Goal: Task Accomplishment & Management: Manage account settings

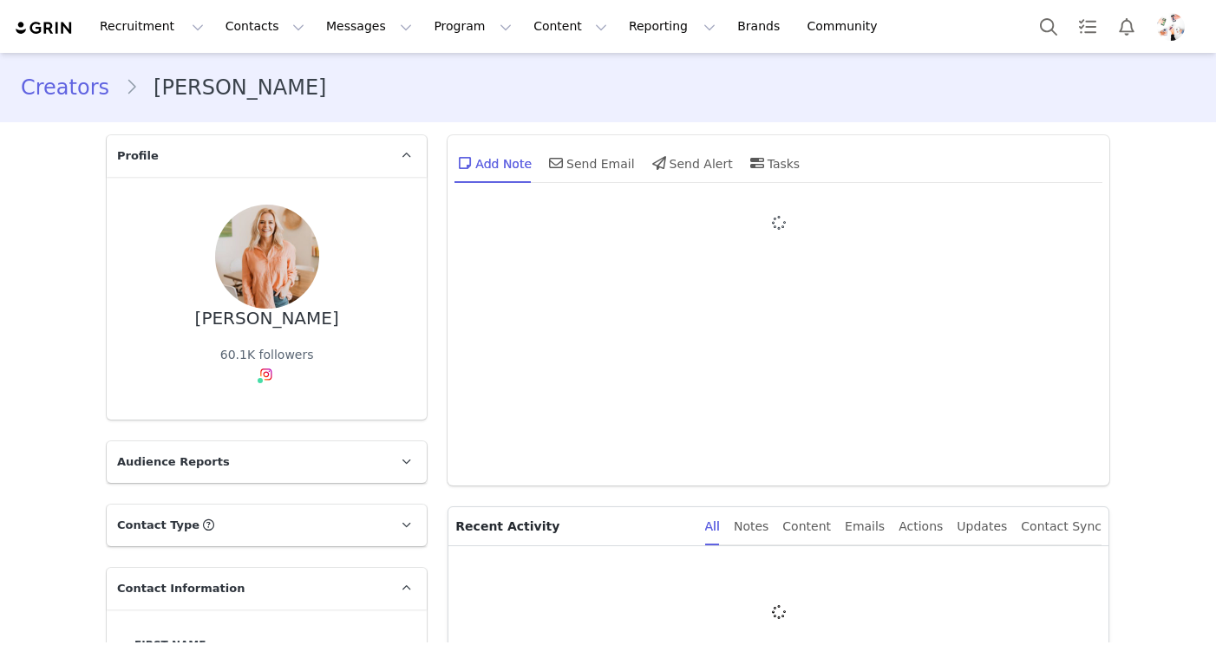
type input "+1 ([GEOGRAPHIC_DATA])"
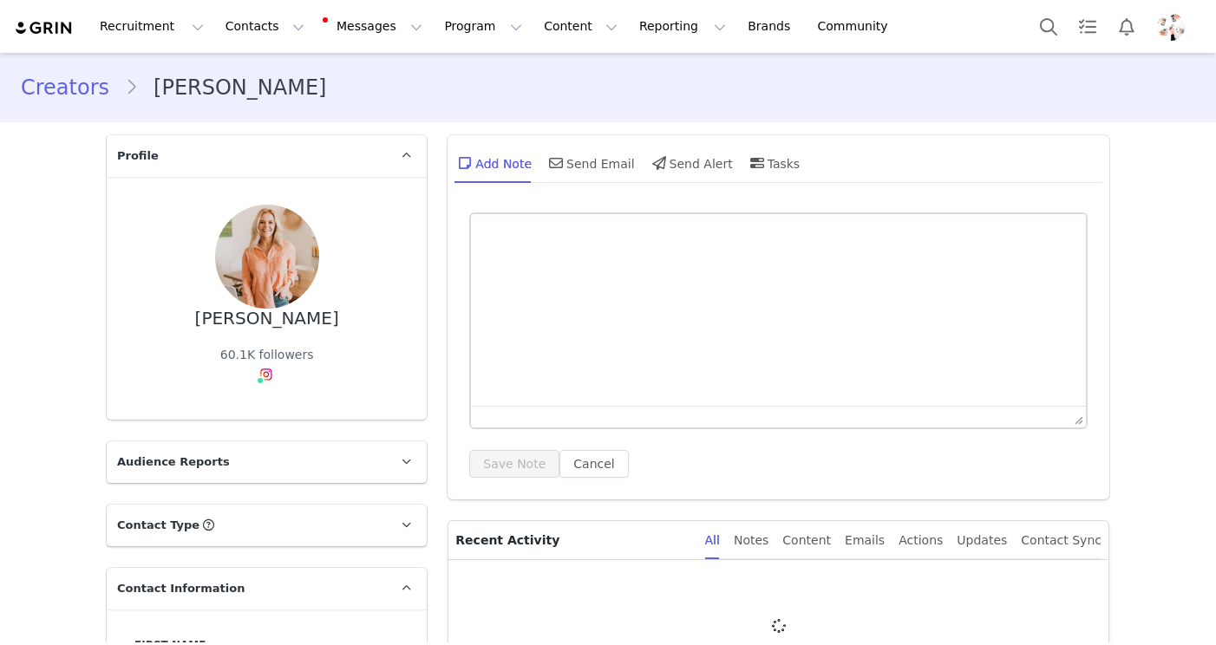
type input "+1 ([GEOGRAPHIC_DATA])"
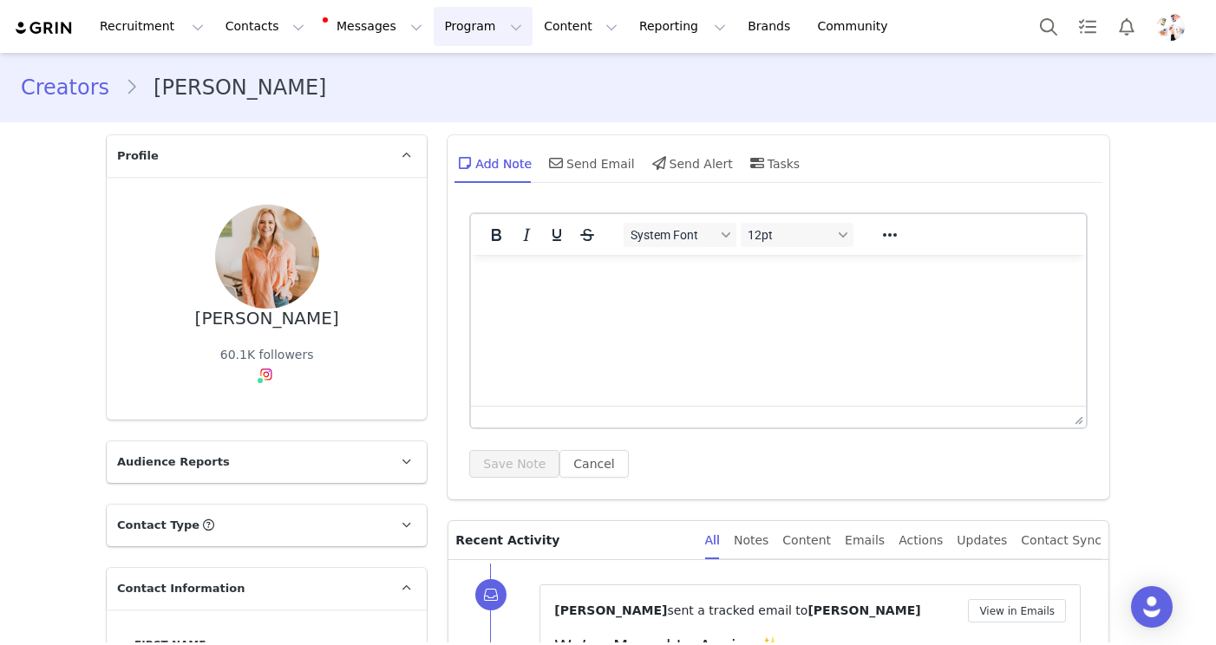
click at [478, 30] on button "Program Program" at bounding box center [483, 26] width 99 height 39
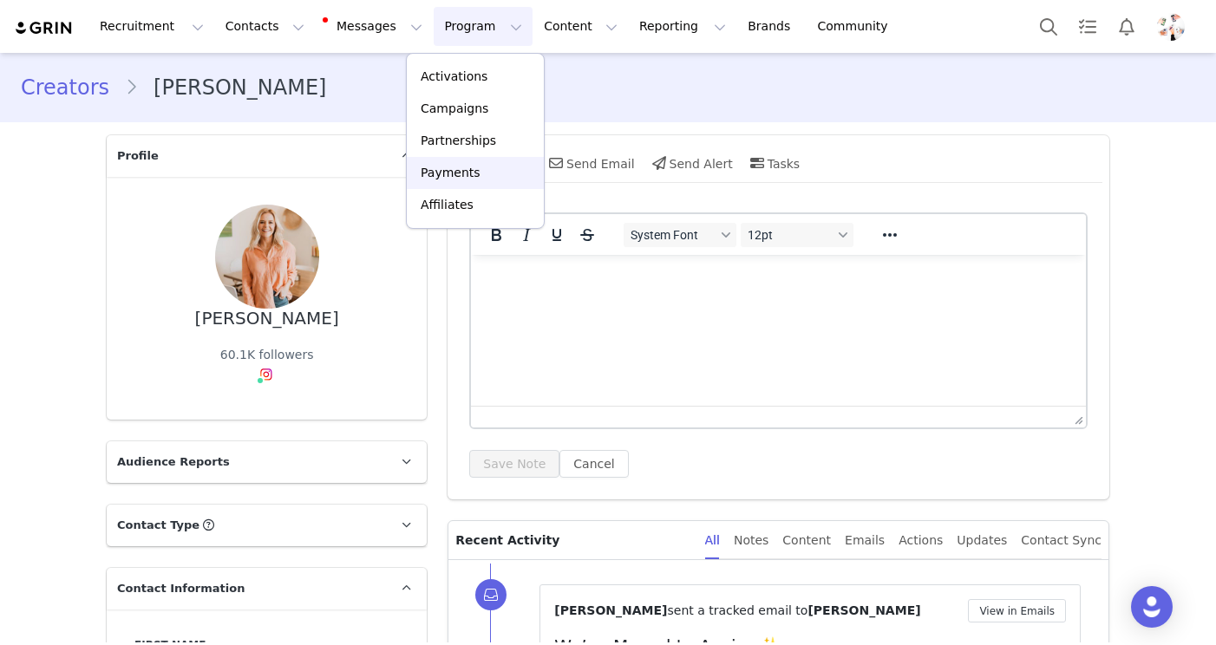
click at [451, 178] on p "Payments" at bounding box center [451, 173] width 60 height 18
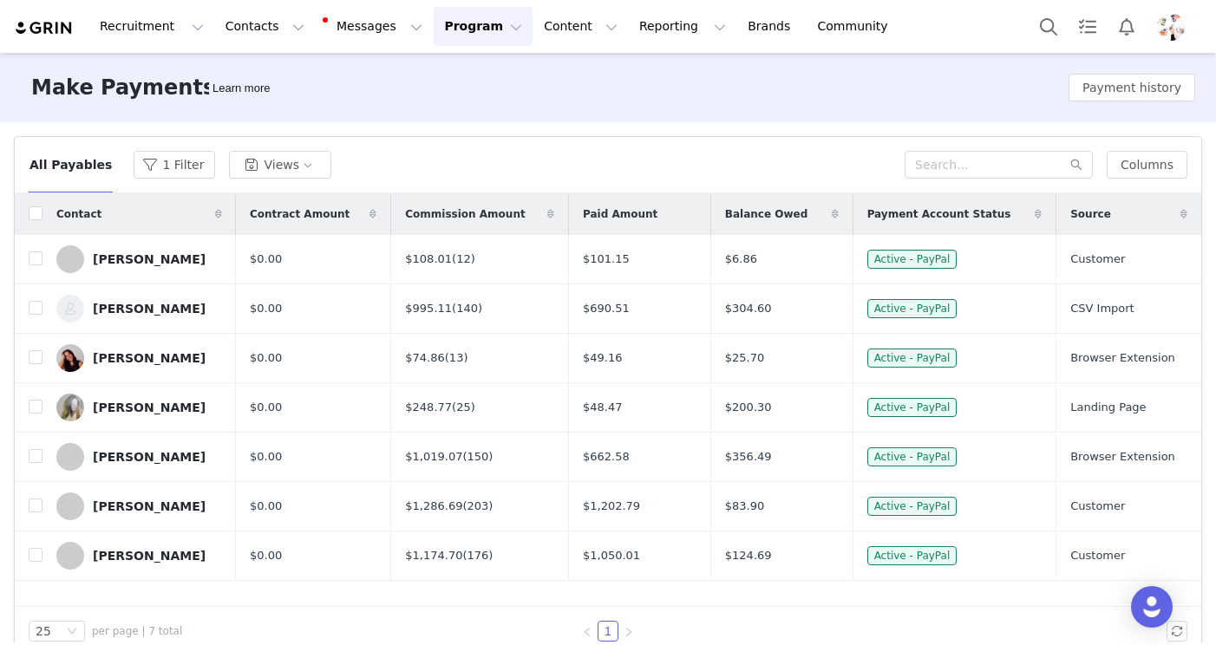
scroll to position [28, 0]
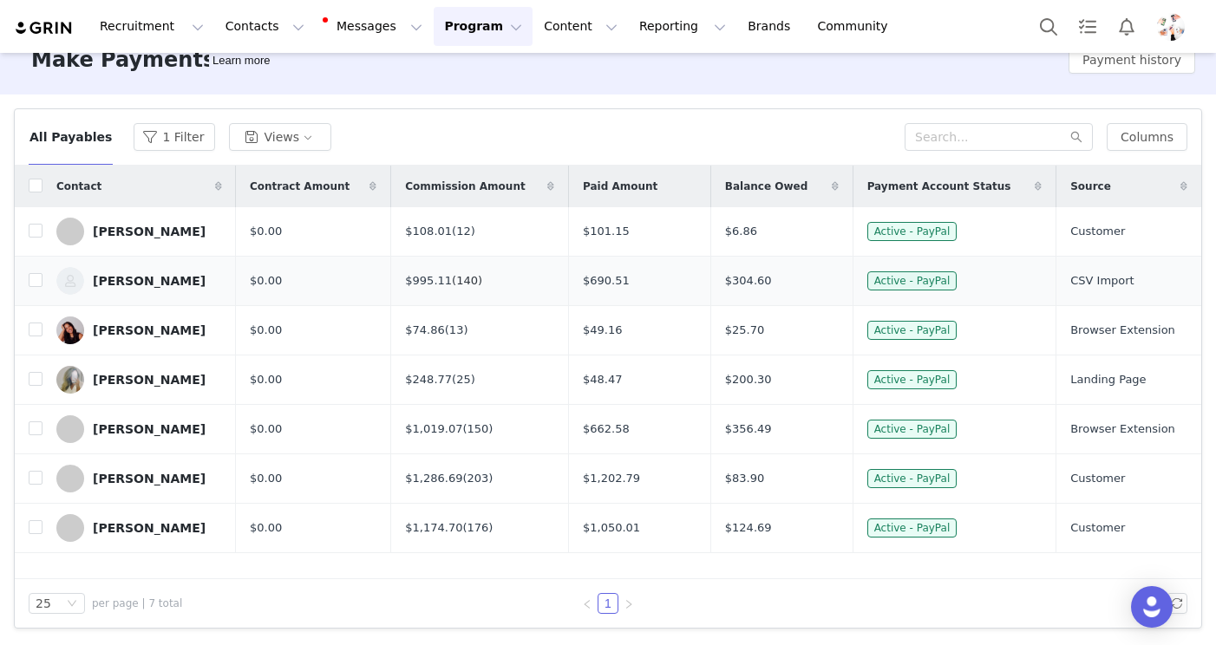
click at [474, 283] on link "(140)" at bounding box center [467, 280] width 30 height 13
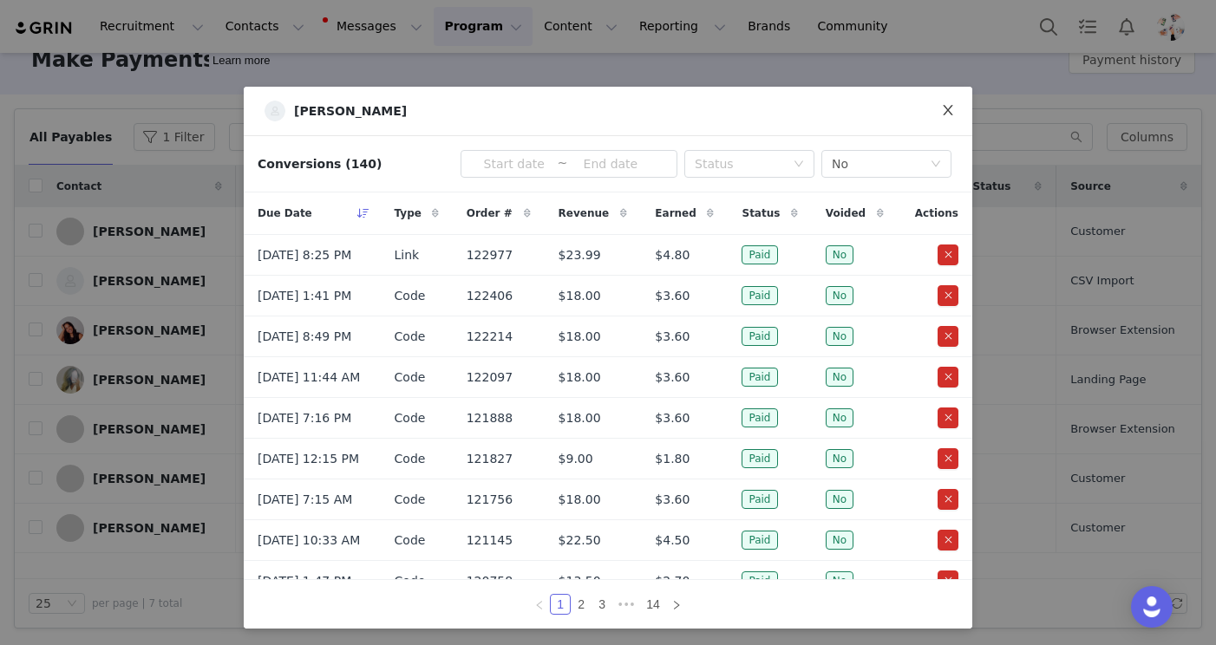
click at [952, 104] on icon "icon: close" at bounding box center [948, 110] width 14 height 14
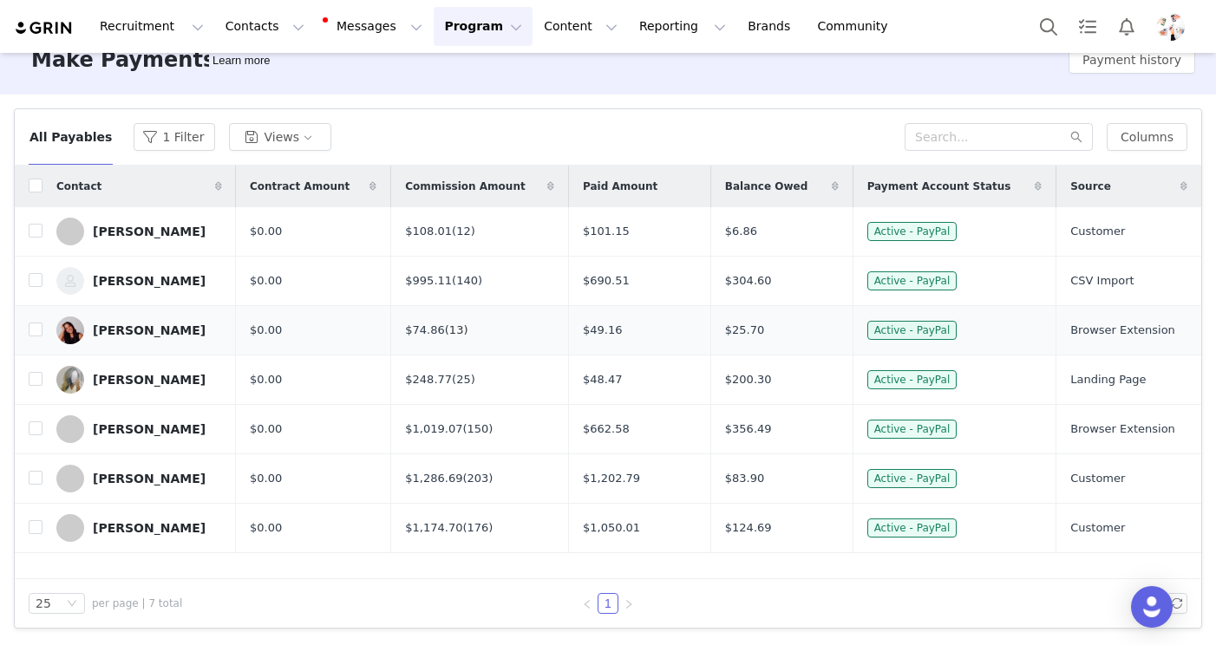
click at [459, 329] on link "(13)" at bounding box center [456, 330] width 23 height 13
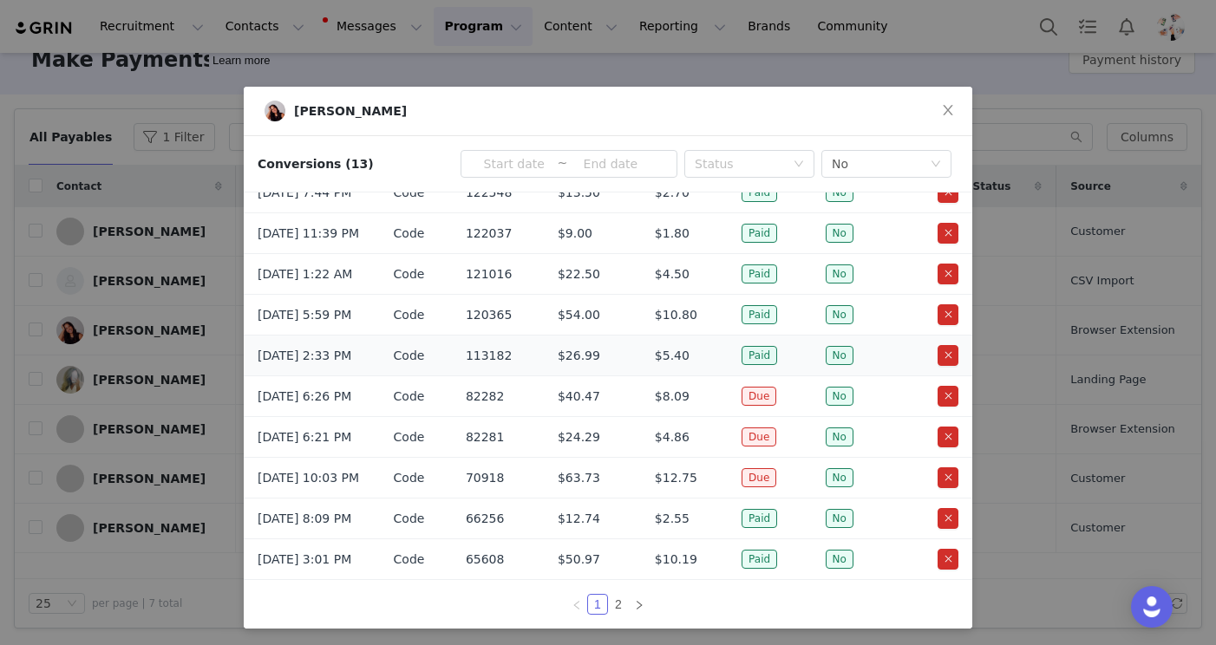
scroll to position [0, 0]
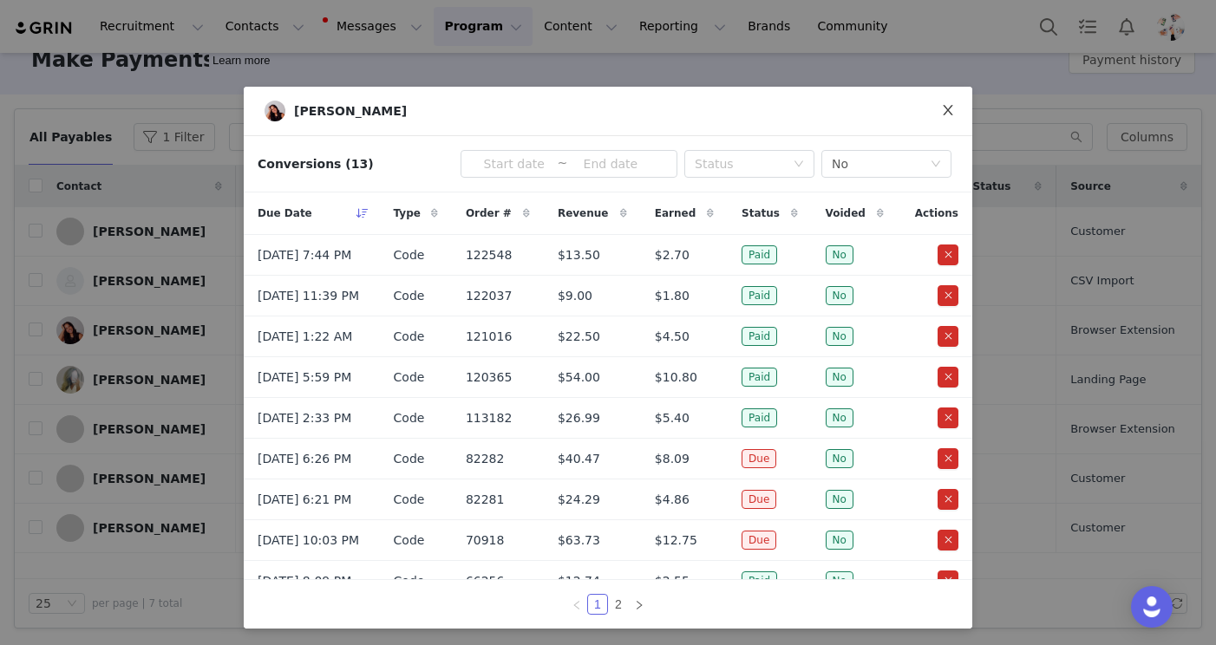
click at [949, 114] on icon "icon: close" at bounding box center [948, 110] width 14 height 14
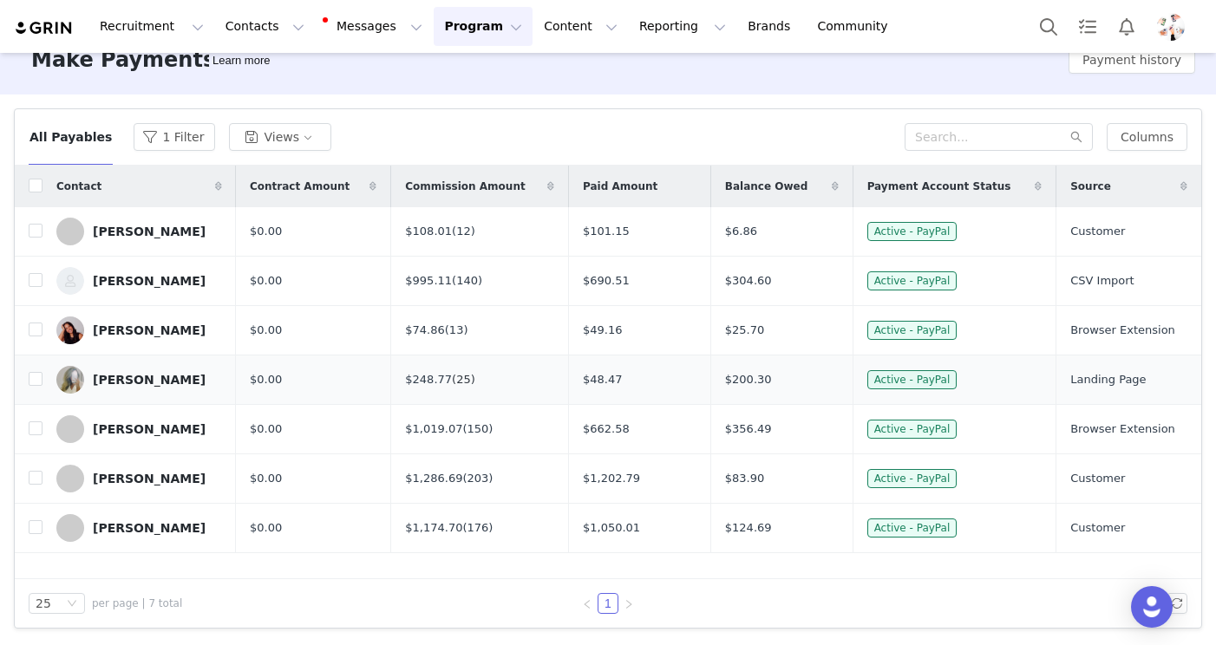
click at [461, 380] on link "(25)" at bounding box center [463, 379] width 23 height 13
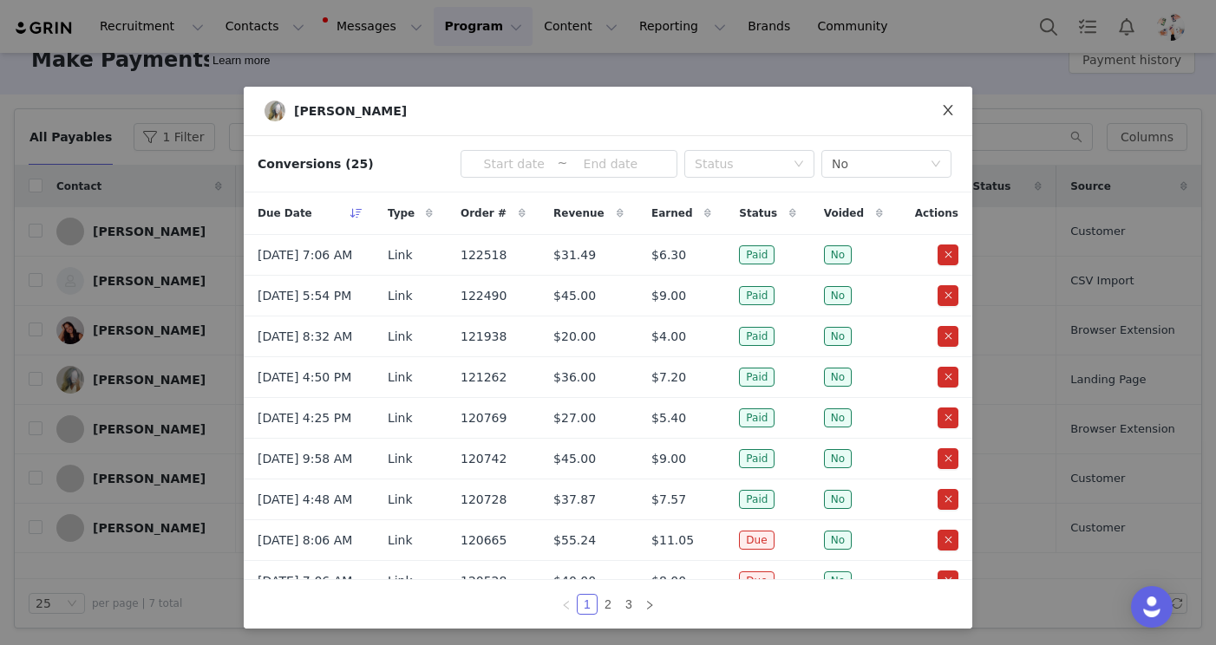
click at [950, 111] on icon "icon: close" at bounding box center [948, 110] width 14 height 14
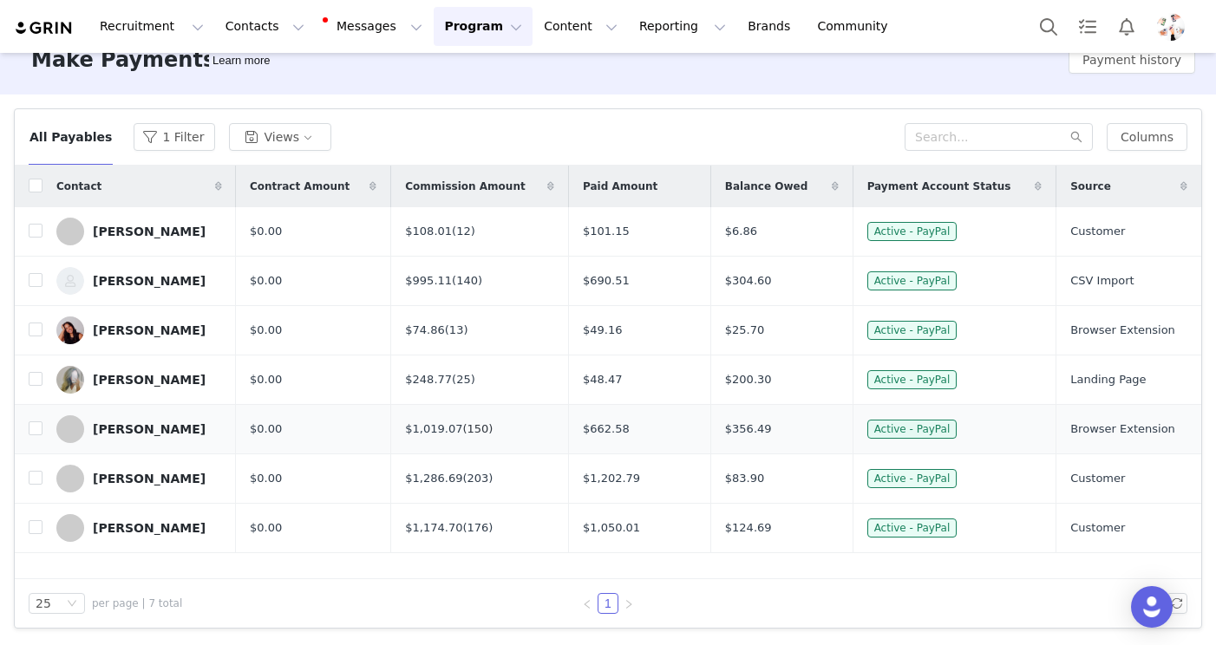
click at [481, 432] on link "(150)" at bounding box center [477, 428] width 30 height 13
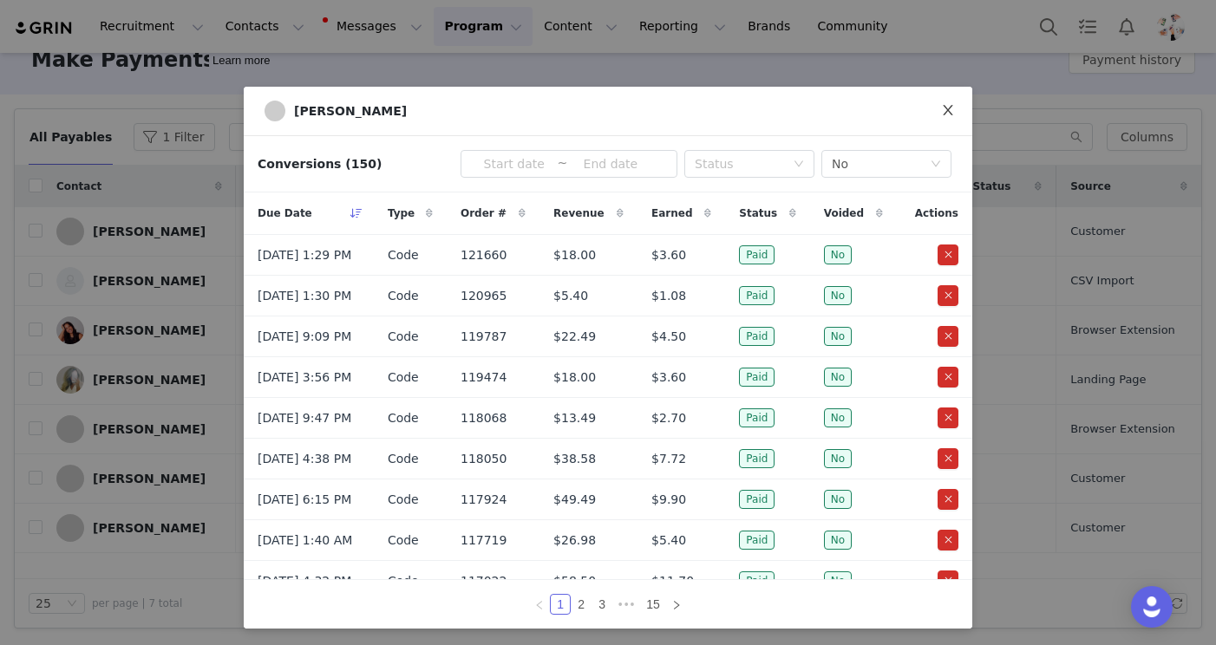
click at [945, 111] on icon "icon: close" at bounding box center [948, 110] width 14 height 14
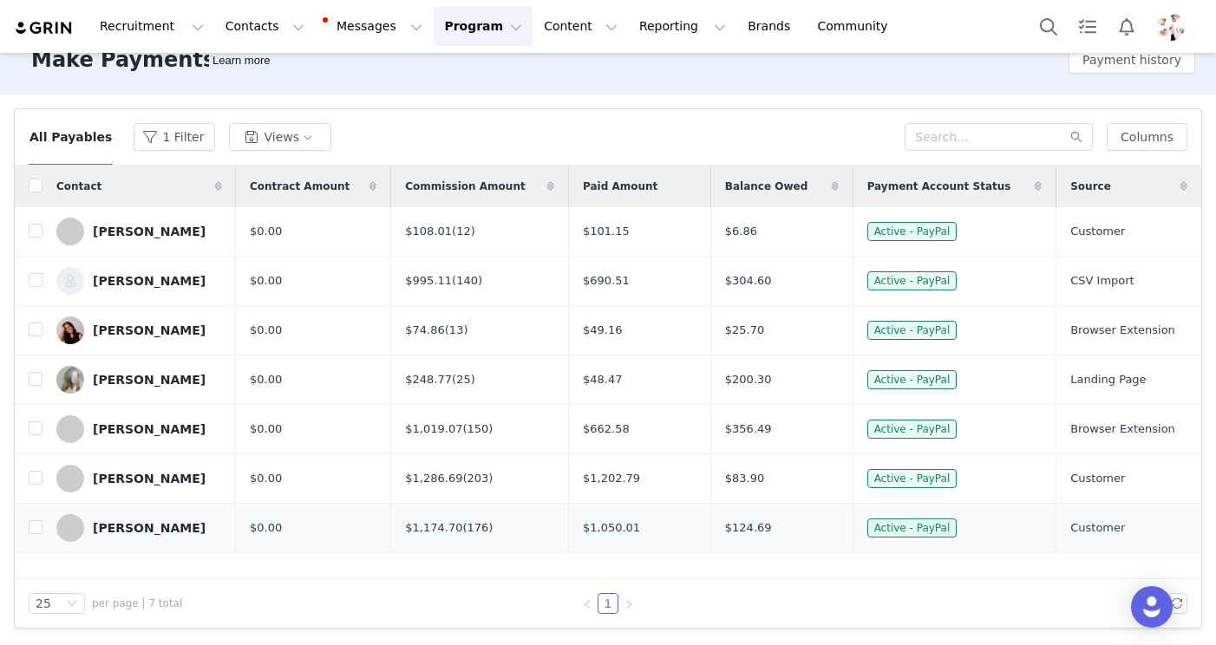
click at [483, 530] on link "(176)" at bounding box center [477, 527] width 30 height 13
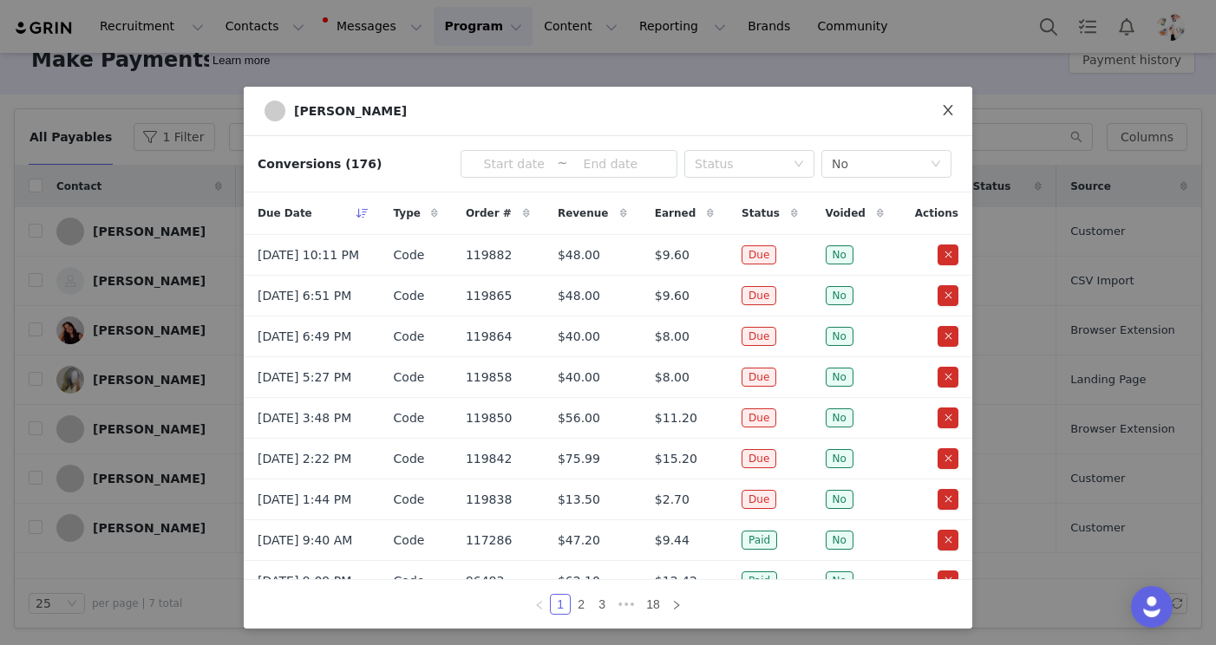
click at [946, 111] on icon "icon: close" at bounding box center [948, 110] width 10 height 10
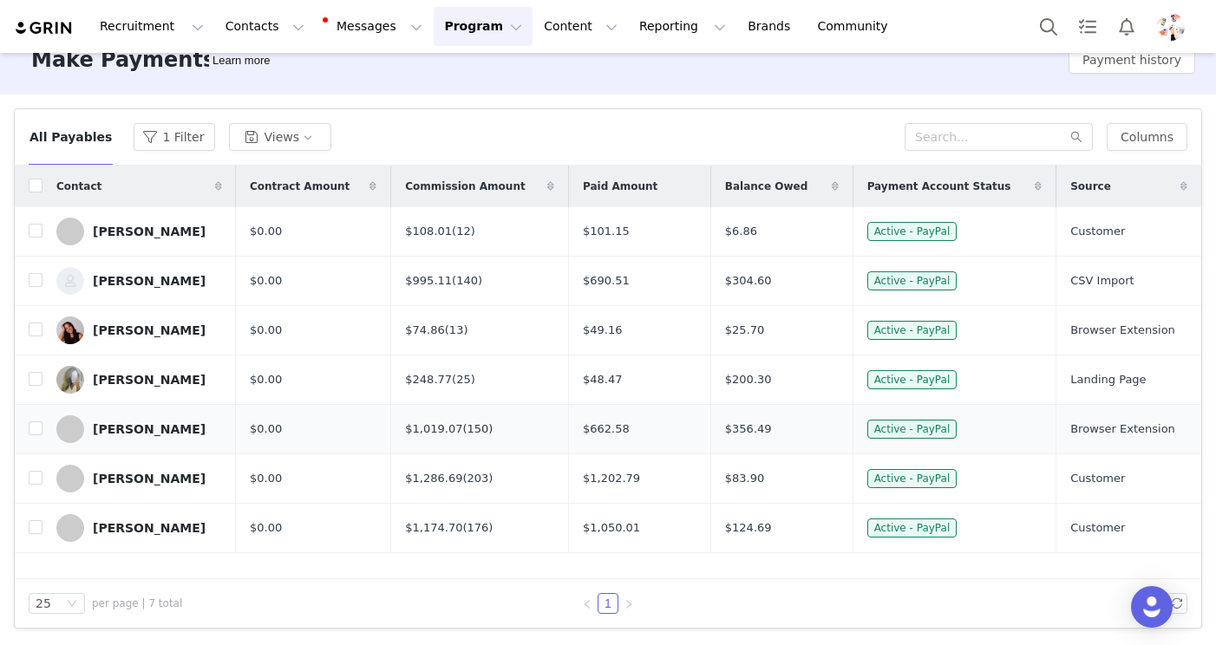
click at [484, 428] on link "(150)" at bounding box center [477, 428] width 30 height 13
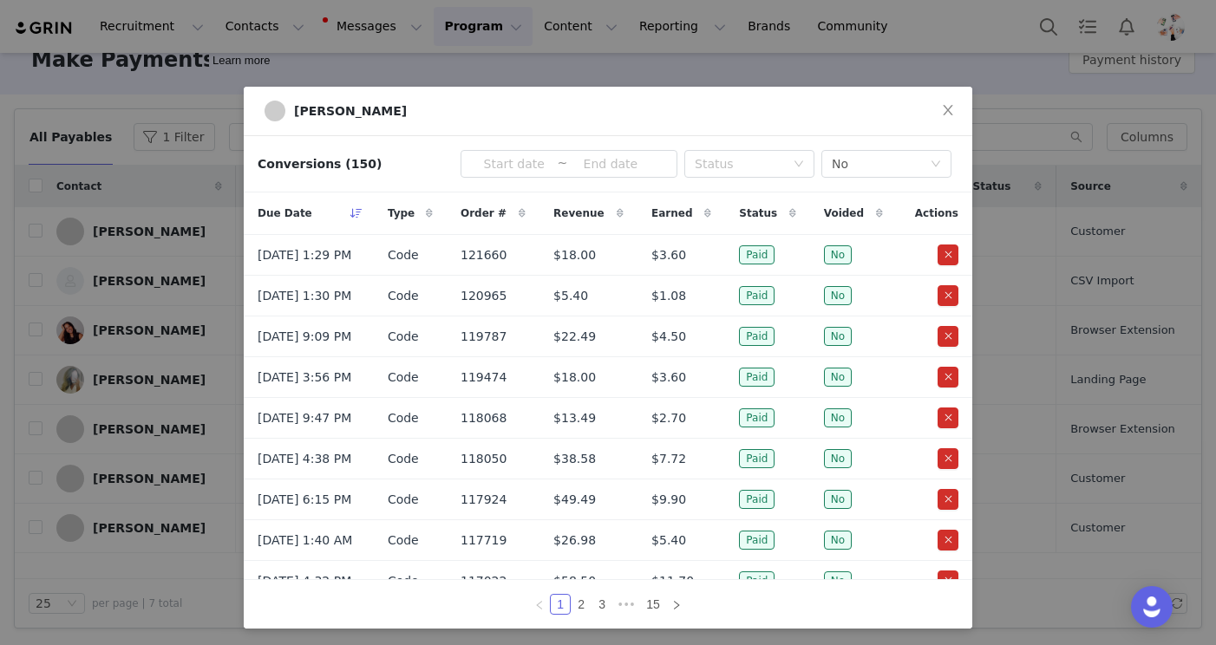
click at [496, 70] on div "Tara Settembre Conversions (150) ~ Status Voided No Due Date Type Order # Reven…" at bounding box center [608, 322] width 1216 height 645
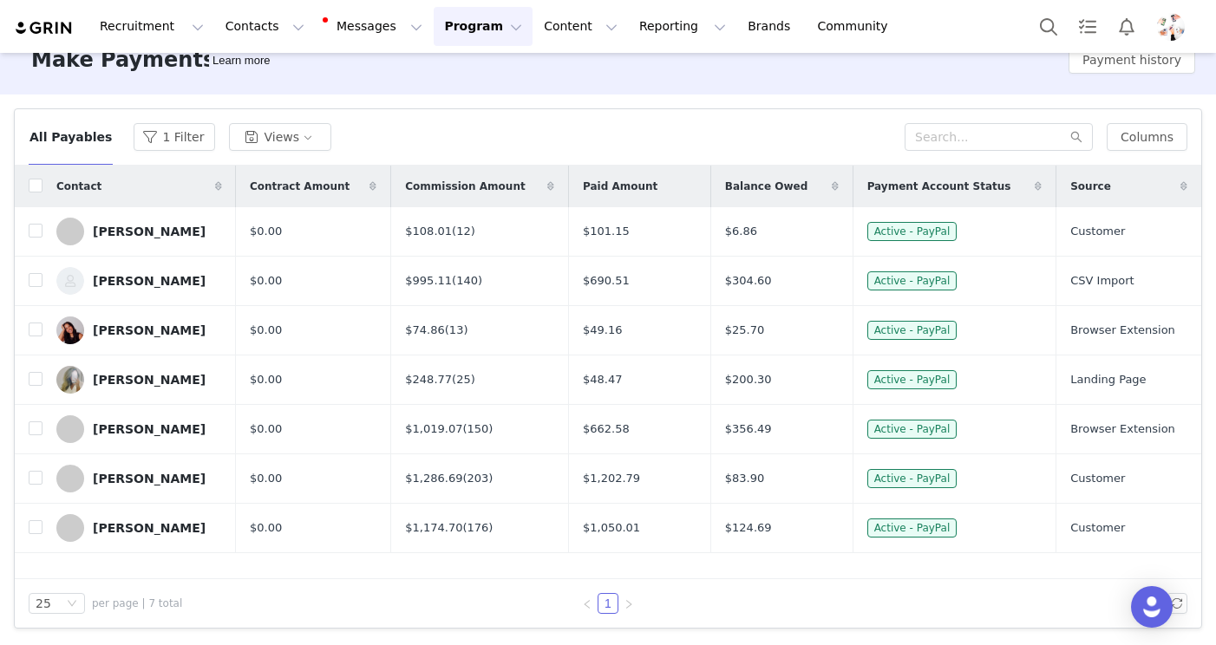
click at [456, 42] on button "Program Program" at bounding box center [483, 26] width 99 height 39
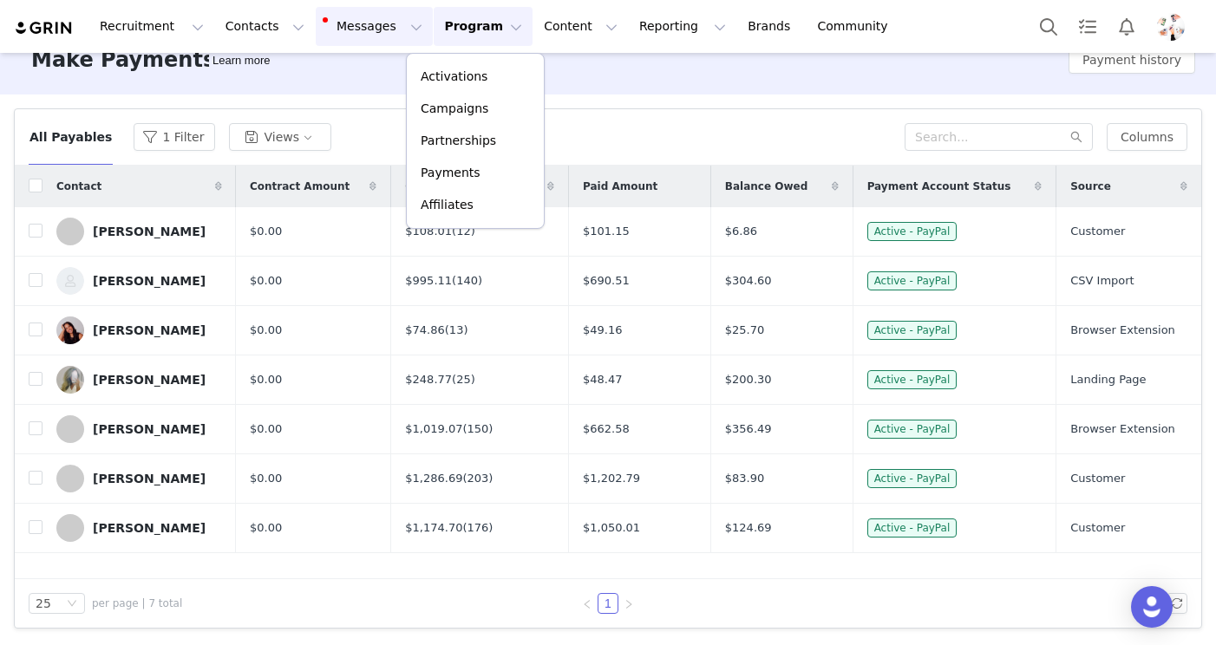
click at [363, 24] on button "Messages Messages" at bounding box center [374, 26] width 117 height 39
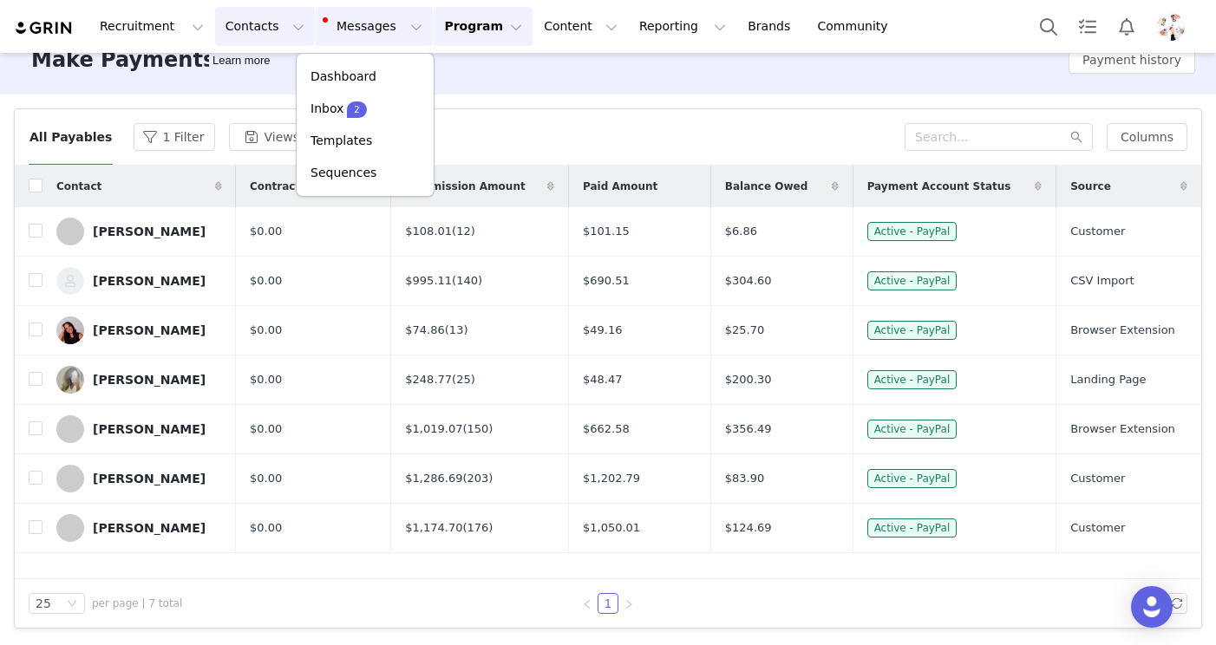
click at [252, 24] on button "Contacts Contacts" at bounding box center [265, 26] width 100 height 39
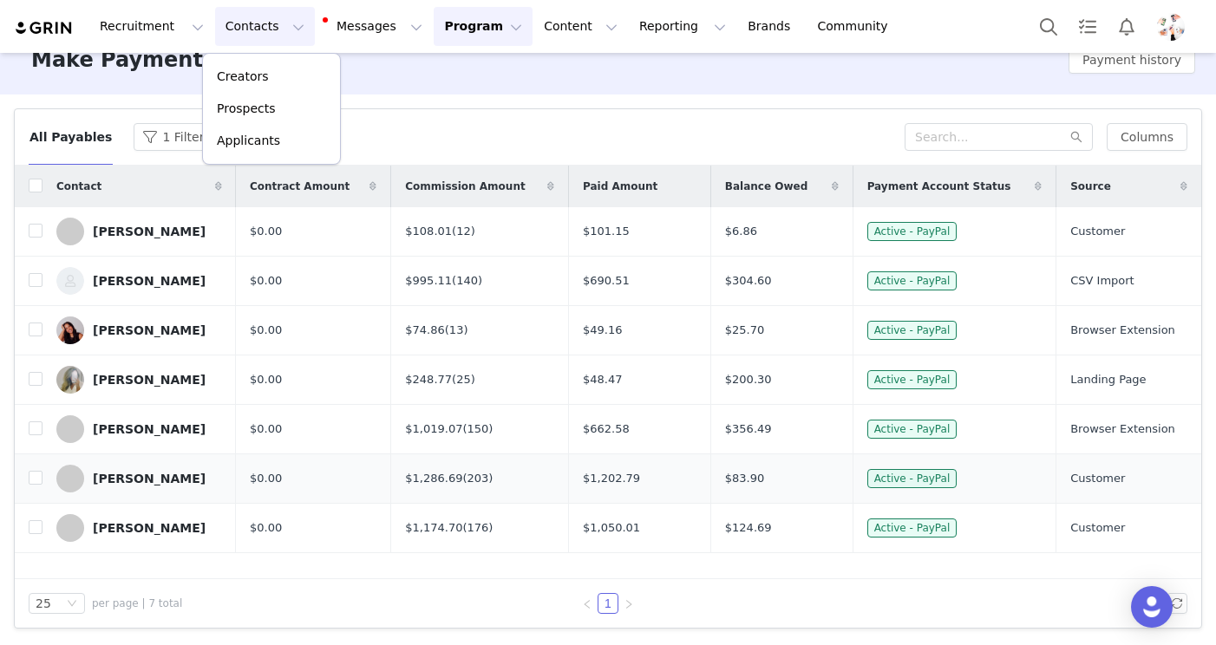
click at [72, 477] on span at bounding box center [70, 479] width 28 height 28
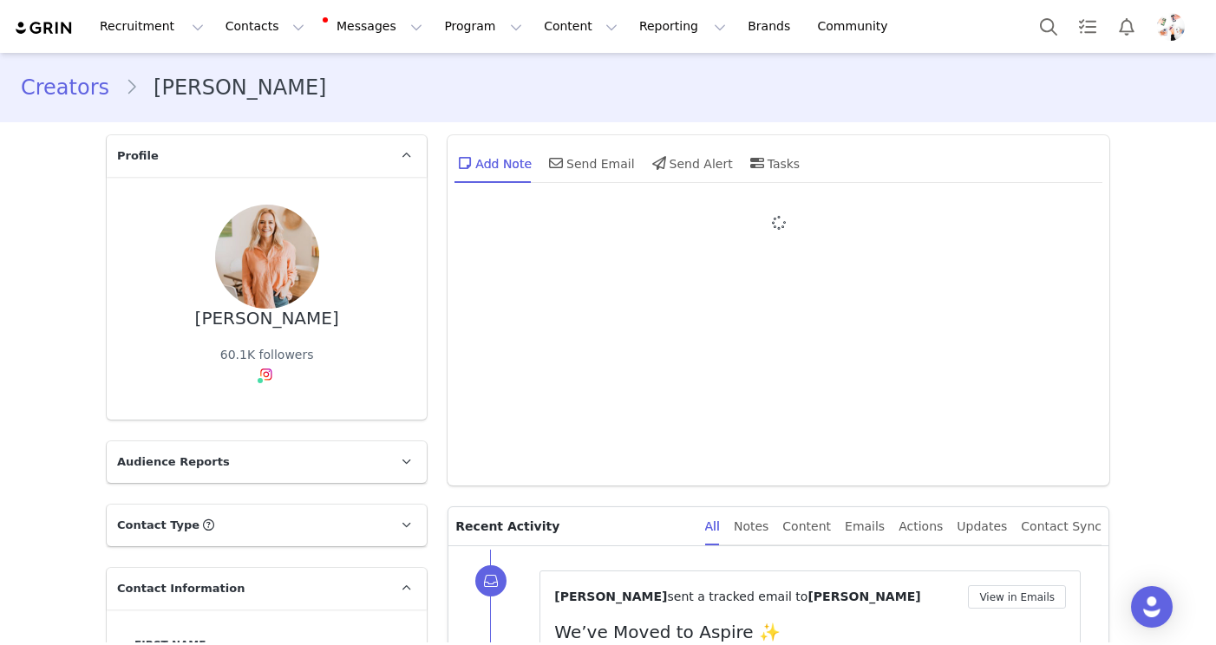
type input "+1 ([GEOGRAPHIC_DATA])"
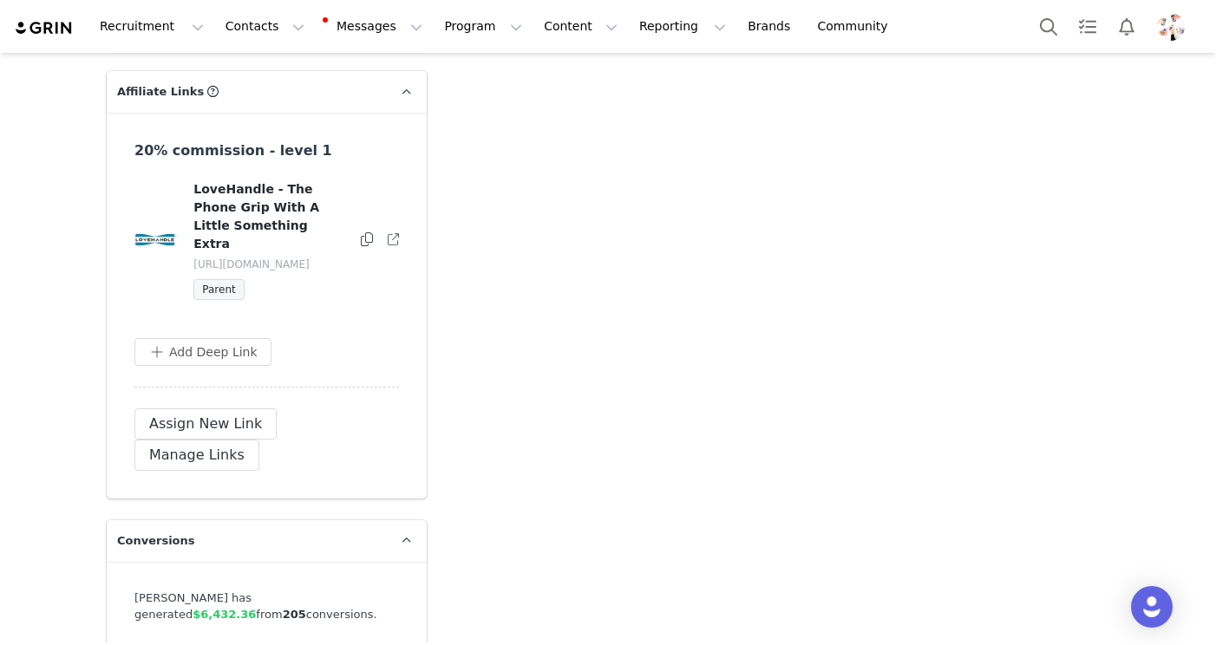
scroll to position [4101, 0]
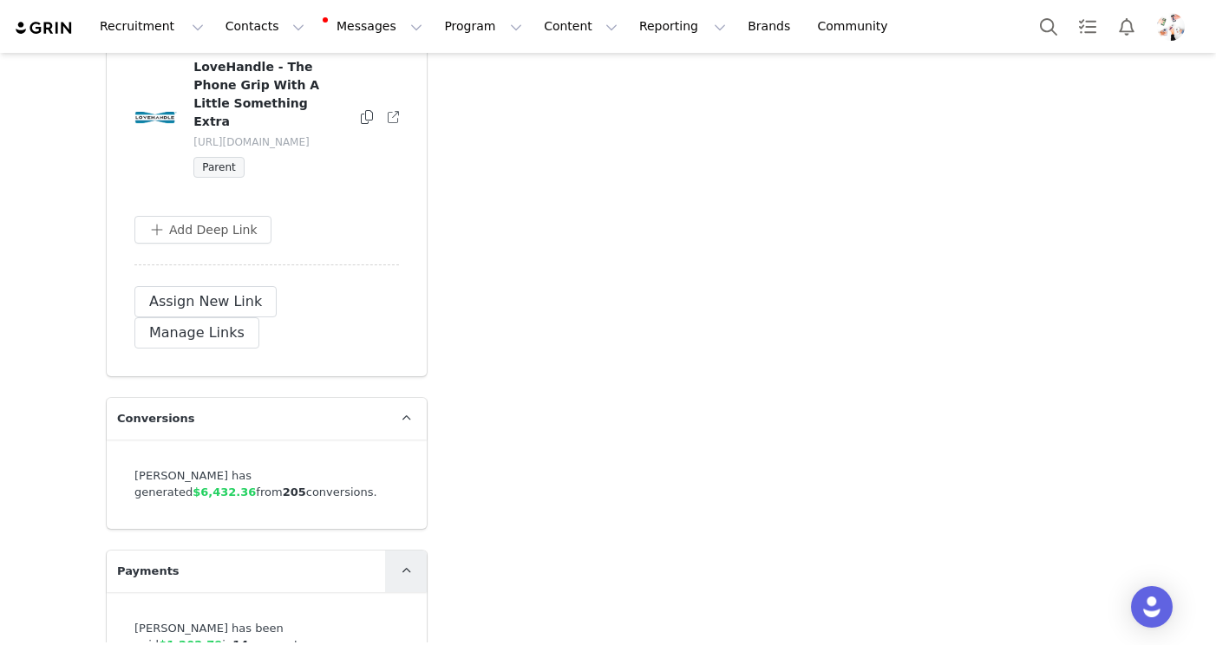
click at [402, 565] on icon at bounding box center [407, 570] width 10 height 11
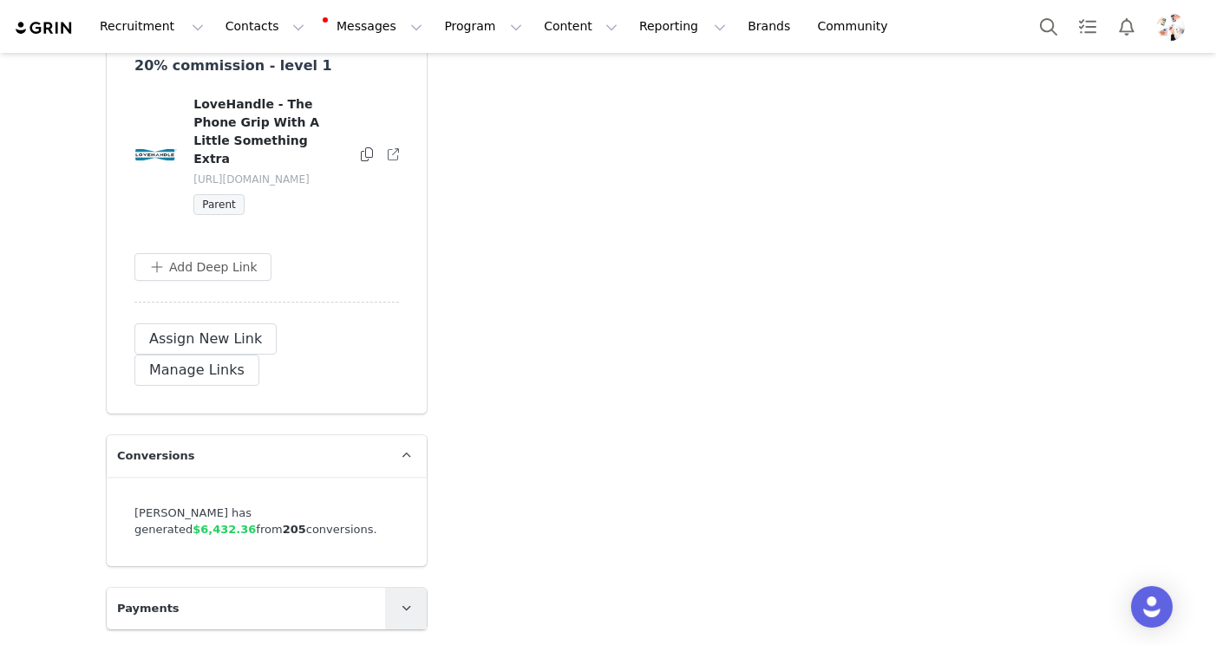
scroll to position [3975, 0]
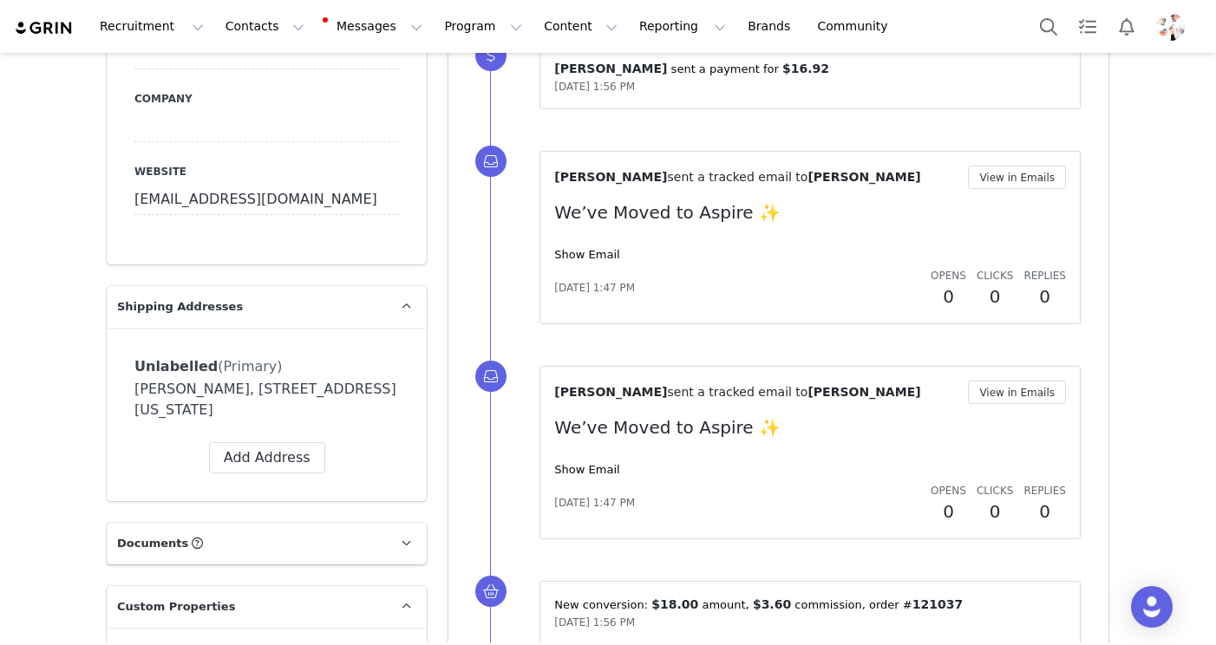
scroll to position [0, 0]
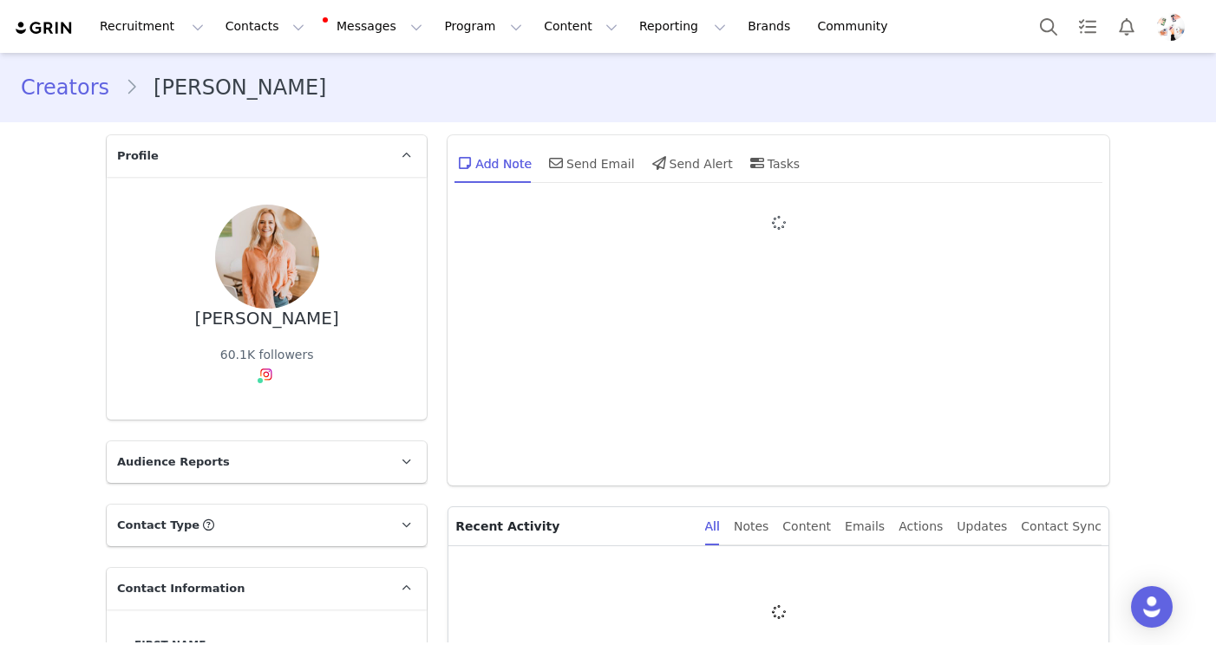
type input "+1 ([GEOGRAPHIC_DATA])"
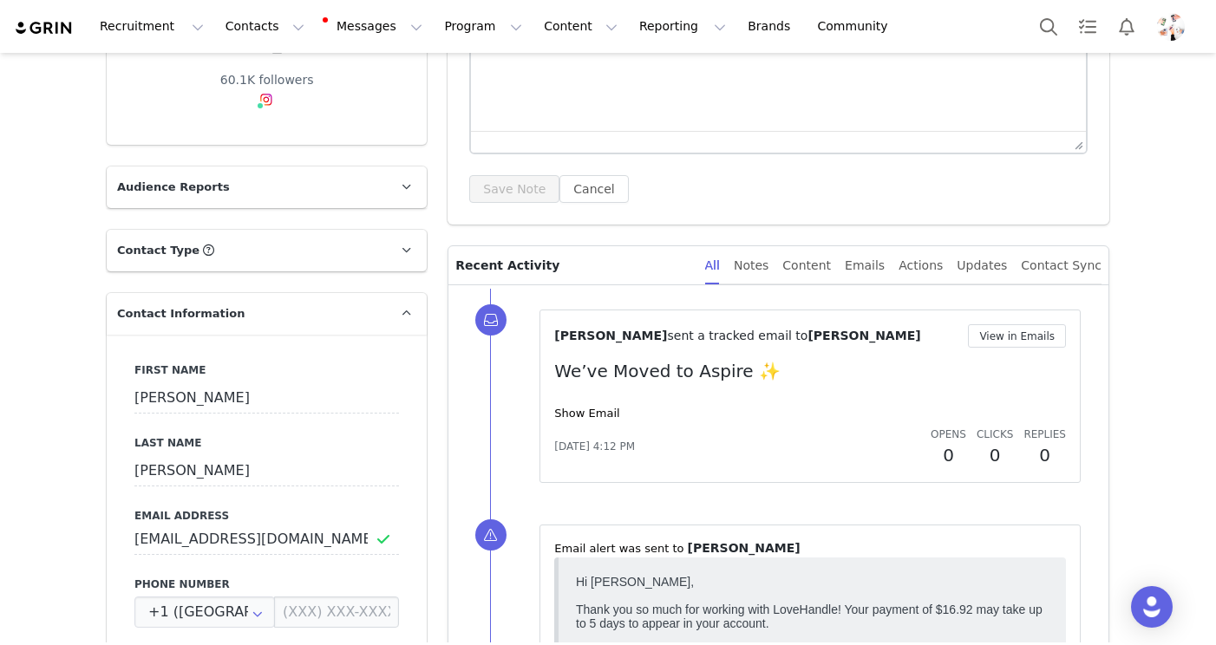
scroll to position [260, 0]
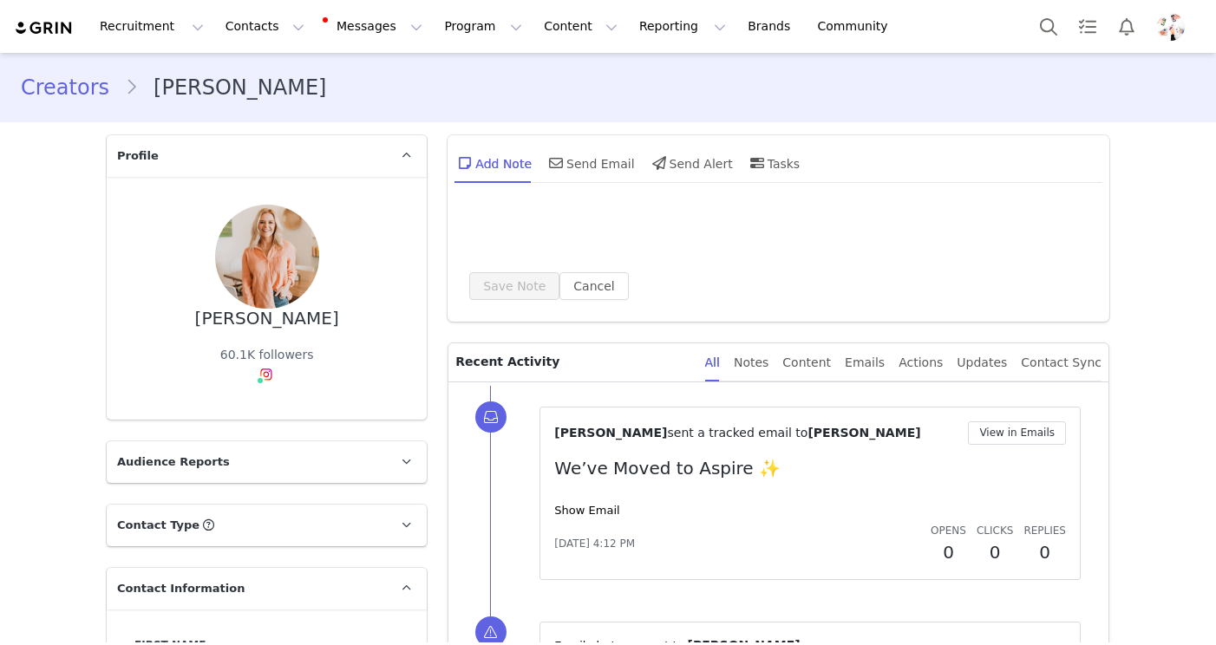
type input "+1 ([GEOGRAPHIC_DATA])"
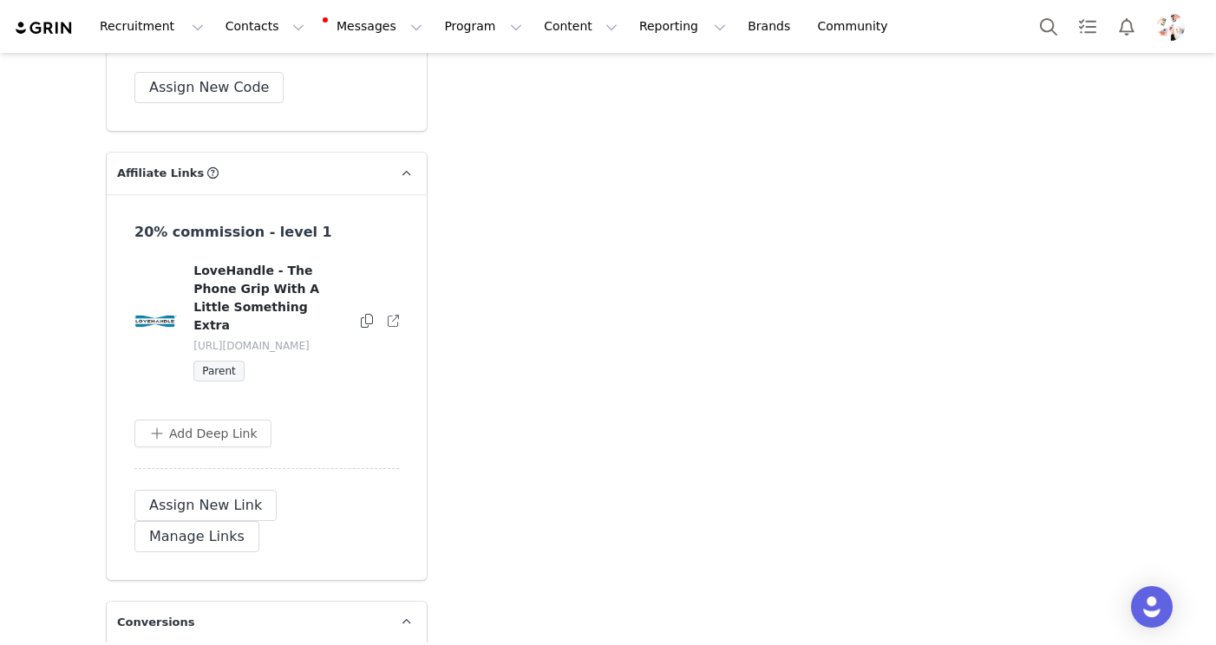
scroll to position [3915, 0]
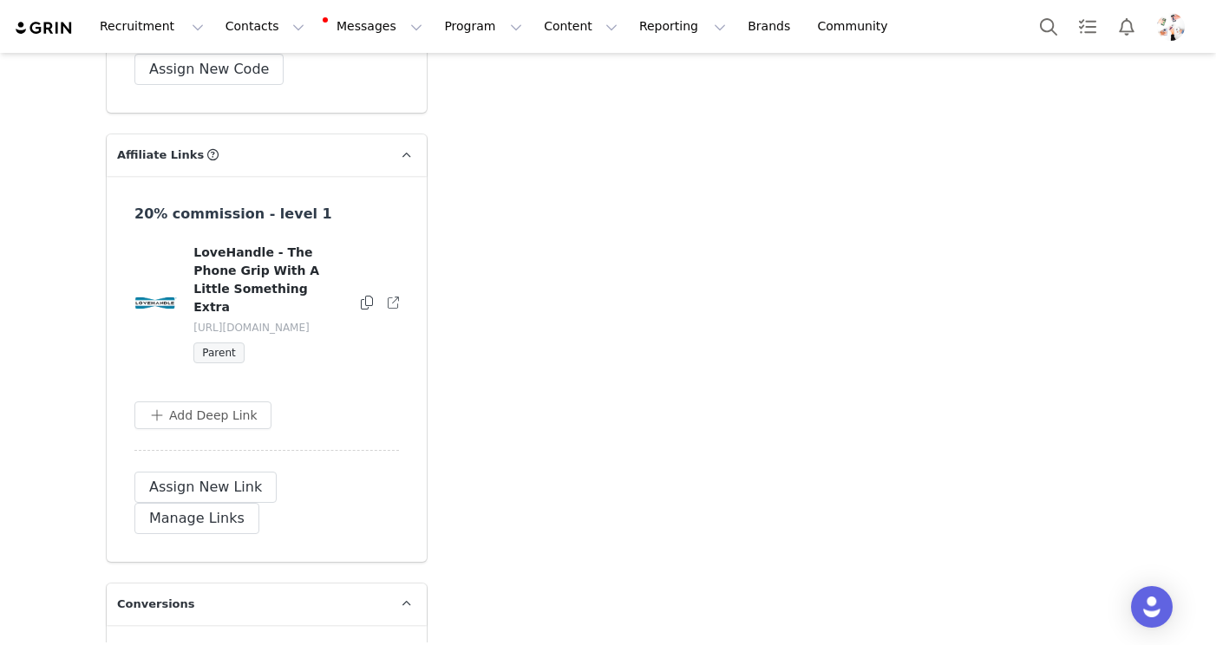
click at [364, 296] on icon at bounding box center [367, 303] width 12 height 14
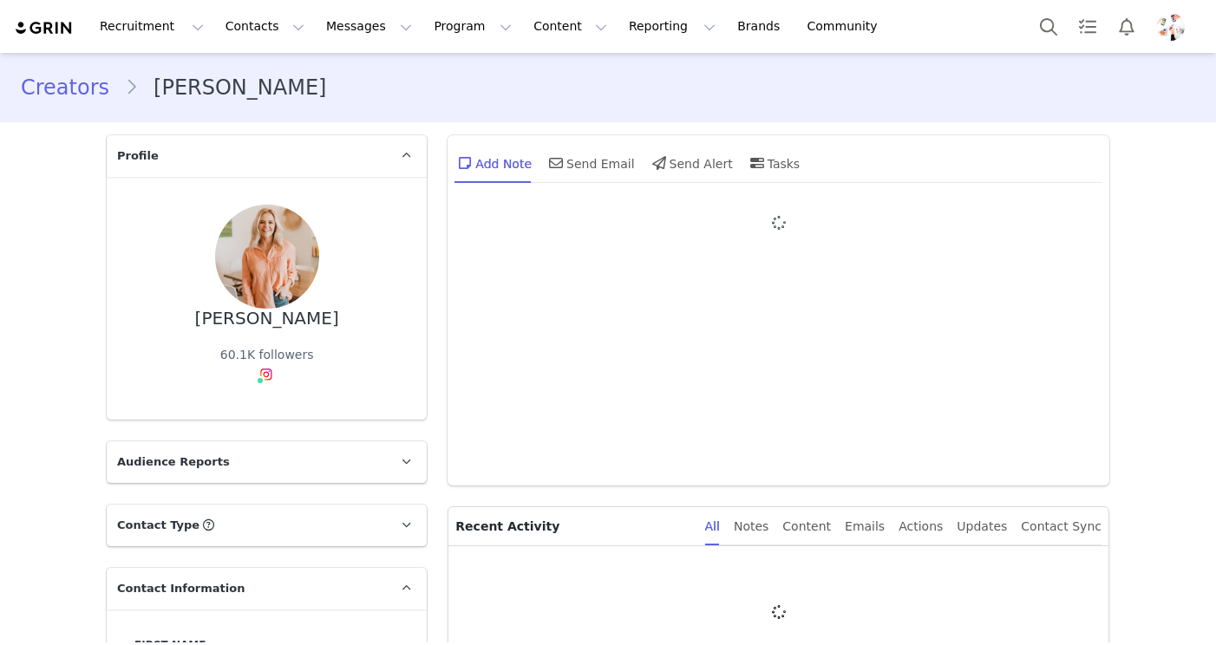
type input "+1 ([GEOGRAPHIC_DATA])"
